Goal: Ask a question: Seek information or help from site administrators or community

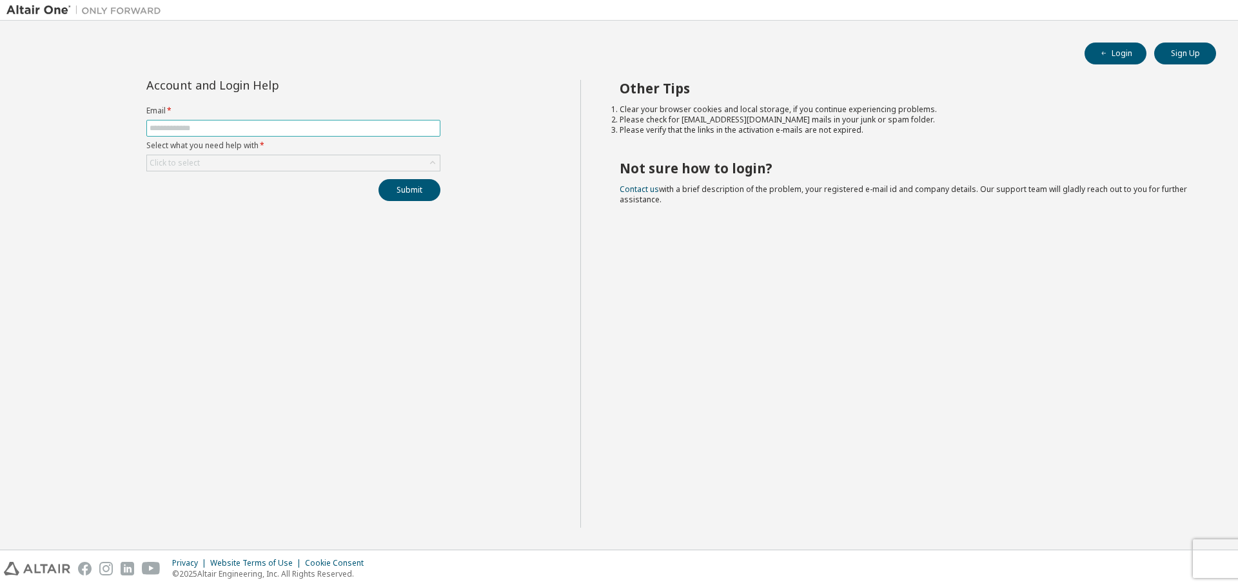
click at [175, 124] on input "text" at bounding box center [293, 128] width 287 height 10
type input "**********"
click at [190, 162] on div "Click to select" at bounding box center [175, 163] width 50 height 10
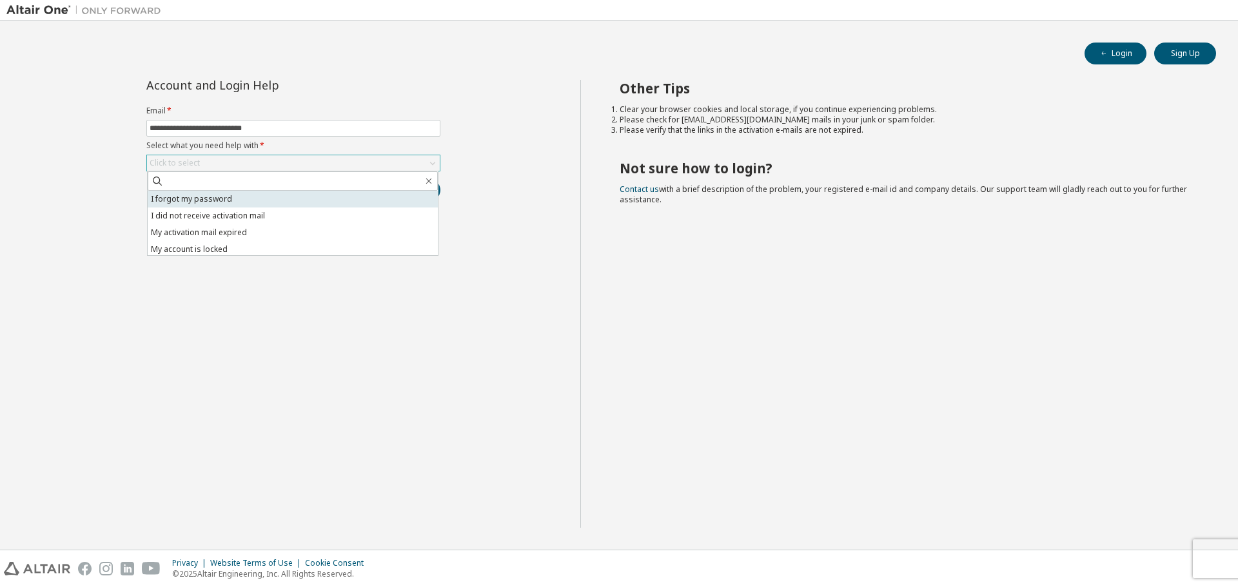
click at [202, 191] on li "I forgot my password" at bounding box center [293, 199] width 290 height 17
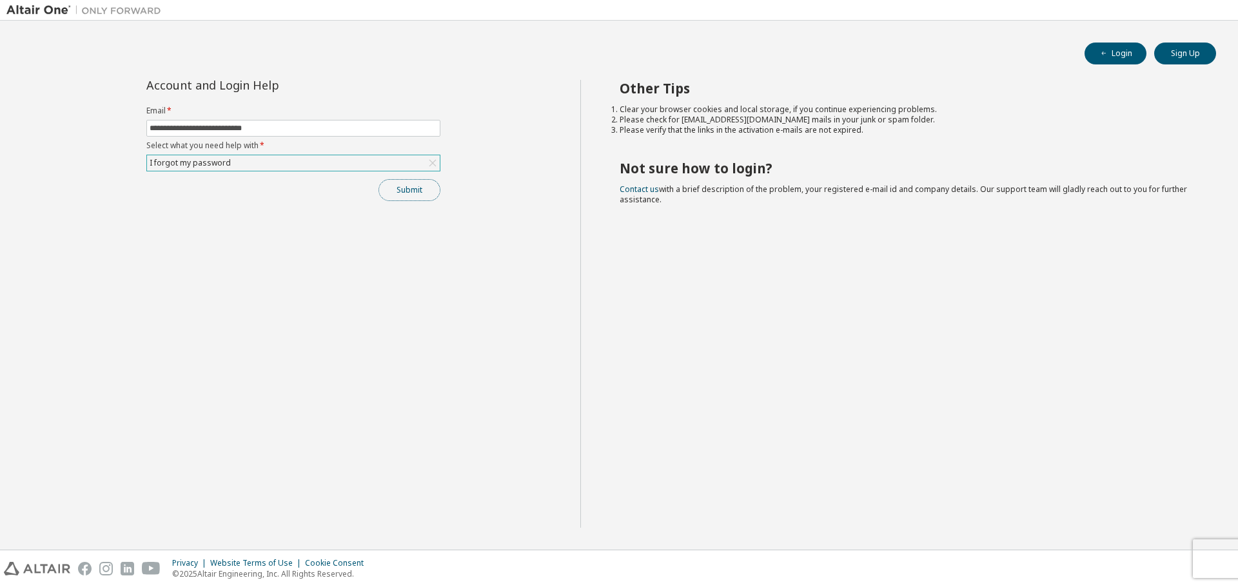
click at [410, 193] on button "Submit" at bounding box center [409, 190] width 62 height 22
click at [413, 193] on button "Submit" at bounding box center [409, 190] width 62 height 22
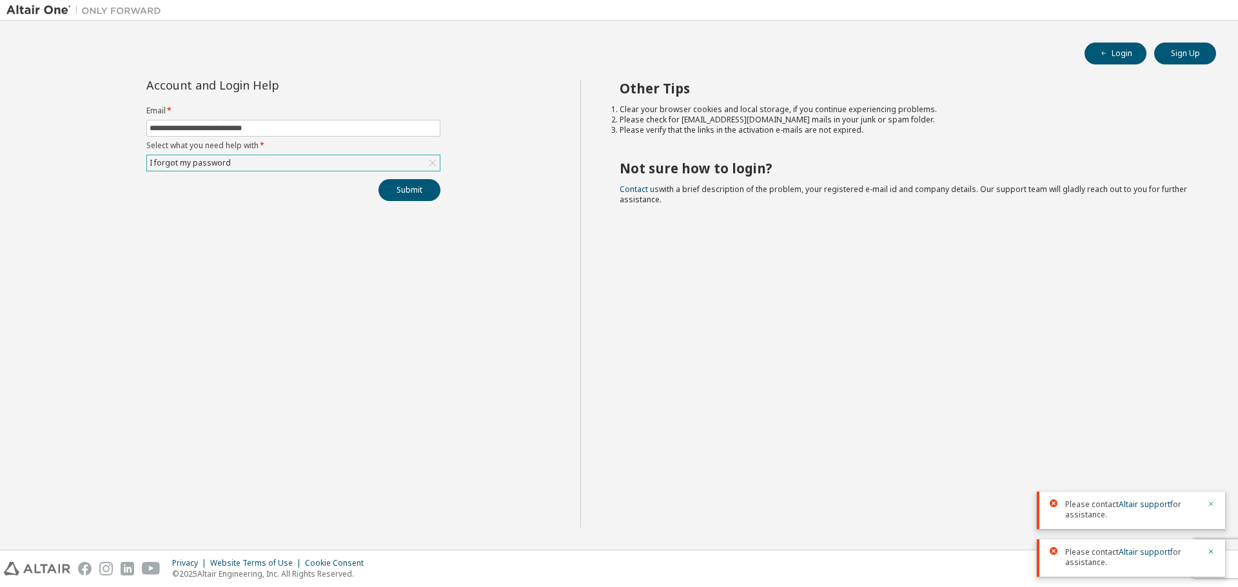
click at [1209, 554] on div "Please contact Altair support for assistance. Please contact Altair support for…" at bounding box center [1131, 529] width 188 height 95
click at [1211, 551] on icon "button" at bounding box center [1211, 552] width 8 height 8
click at [1212, 549] on icon "button" at bounding box center [1211, 552] width 8 height 8
click at [1060, 500] on div "Other Tips Clear your browser cookies and local storage, if you continue experi…" at bounding box center [906, 304] width 652 height 448
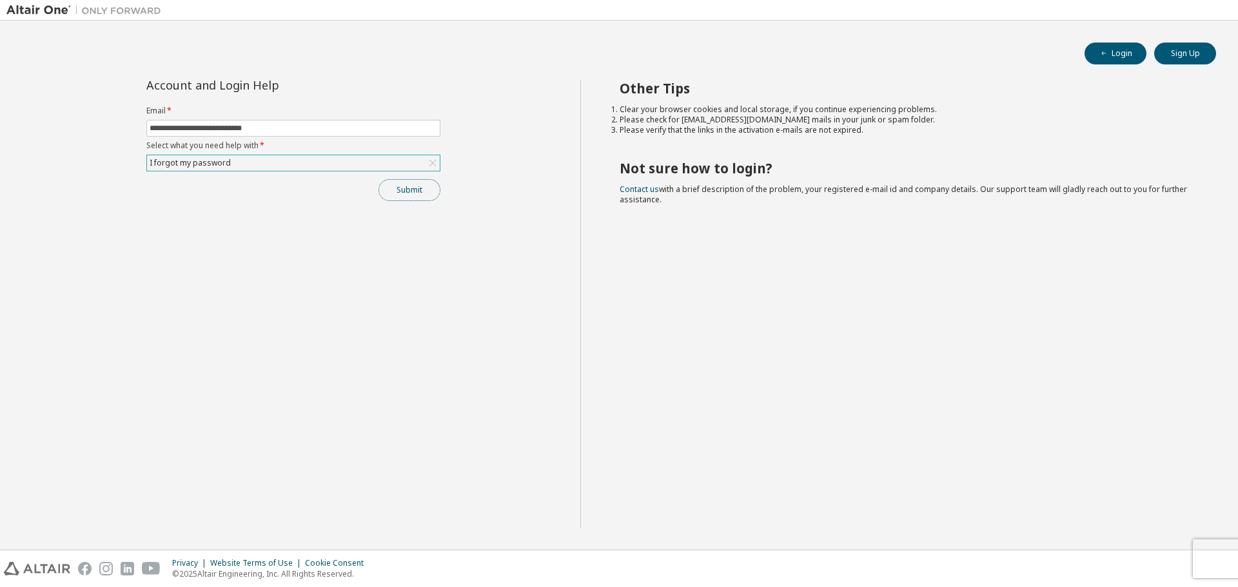
click at [409, 193] on button "Submit" at bounding box center [409, 190] width 62 height 22
click at [1133, 551] on link "Altair support" at bounding box center [1144, 552] width 52 height 11
click at [1133, 554] on link "Altair support" at bounding box center [1144, 552] width 52 height 11
click at [1209, 549] on icon "button" at bounding box center [1211, 552] width 8 height 8
